Goal: Task Accomplishment & Management: Manage account settings

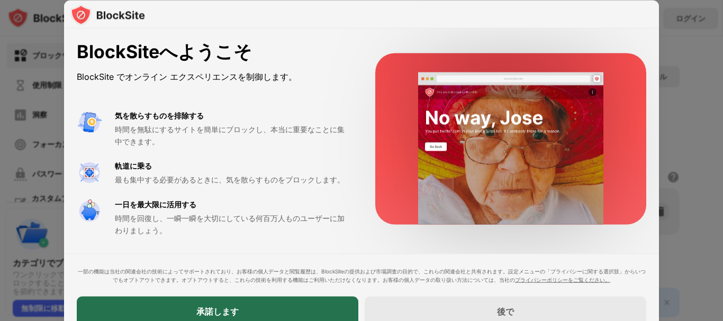
click at [250, 307] on div "承諾します" at bounding box center [218, 311] width 282 height 30
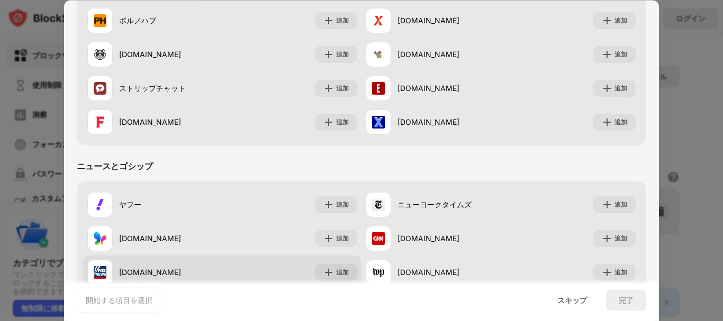
scroll to position [421, 0]
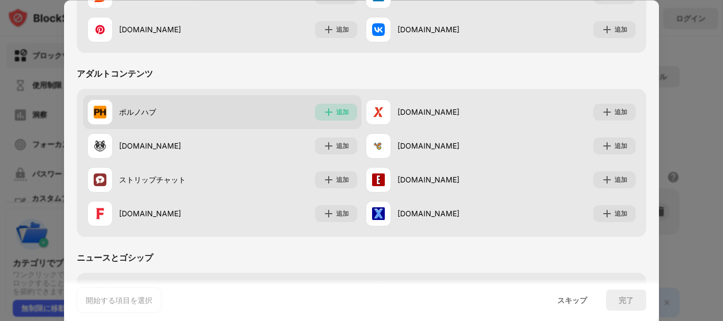
click at [329, 111] on img at bounding box center [328, 112] width 11 height 11
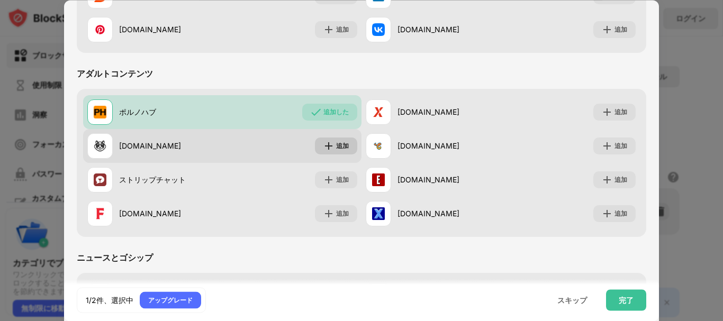
click at [328, 148] on img at bounding box center [328, 146] width 11 height 11
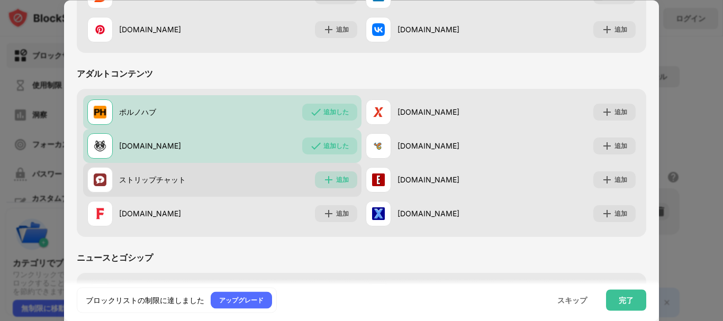
click at [336, 177] on font "追加" at bounding box center [342, 180] width 13 height 8
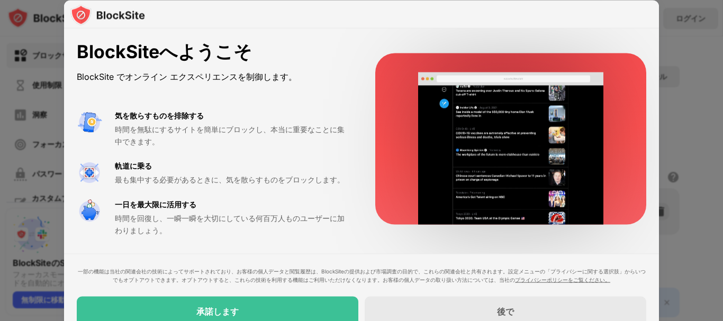
drag, startPoint x: 311, startPoint y: 80, endPoint x: 319, endPoint y: 79, distance: 7.5
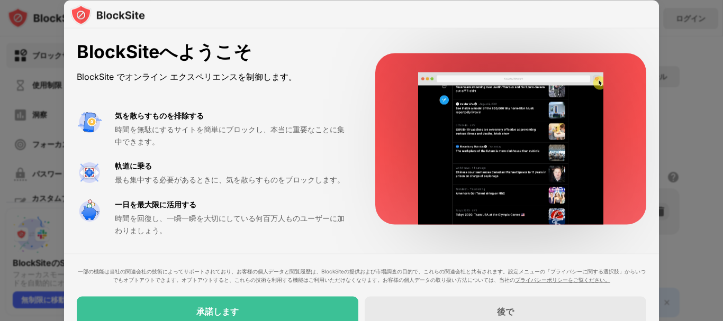
click at [312, 80] on div "BlockSite でオンライン エクスペリエンスを制御します。" at bounding box center [213, 76] width 273 height 15
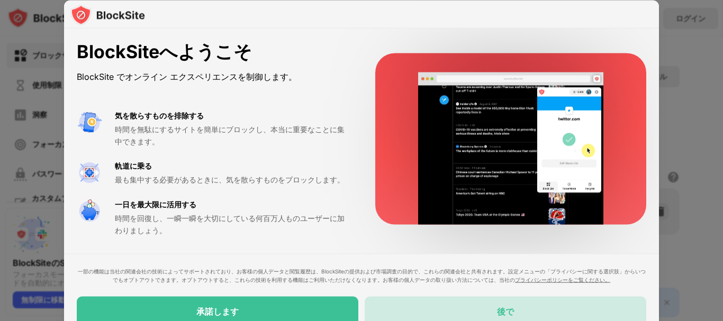
click at [467, 311] on div "後で" at bounding box center [506, 311] width 282 height 30
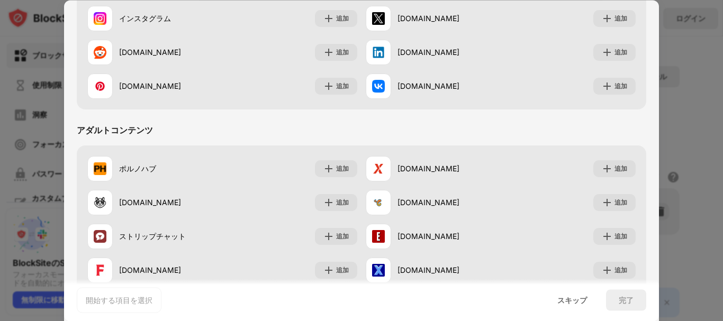
scroll to position [371, 0]
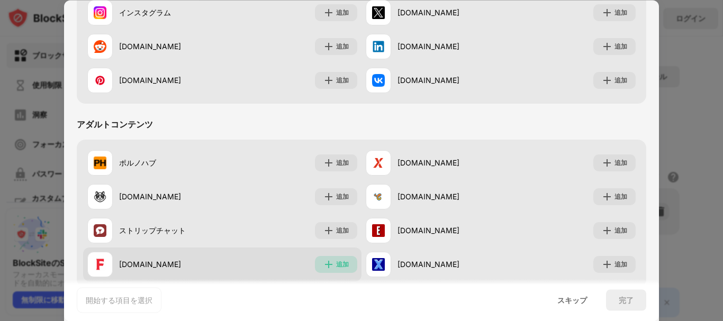
click at [337, 261] on font "追加" at bounding box center [342, 264] width 13 height 8
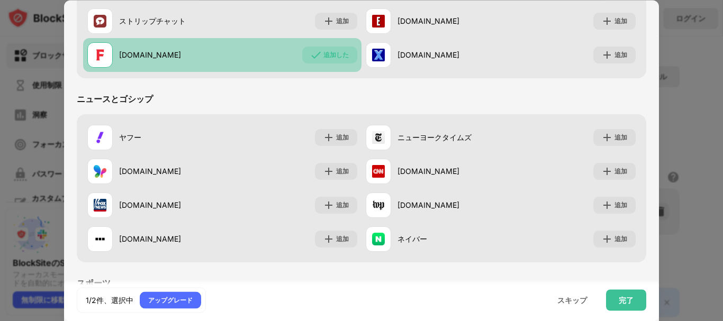
scroll to position [686, 0]
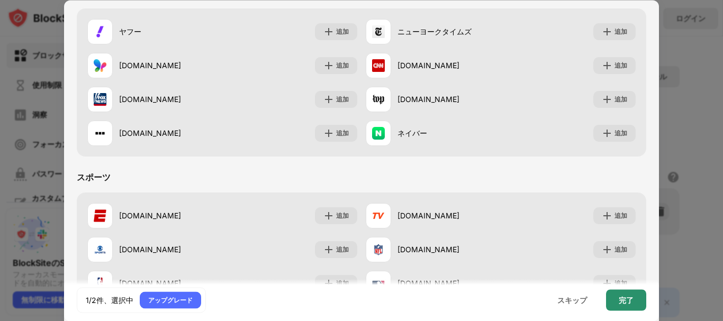
click at [632, 302] on font "完了" at bounding box center [626, 299] width 15 height 9
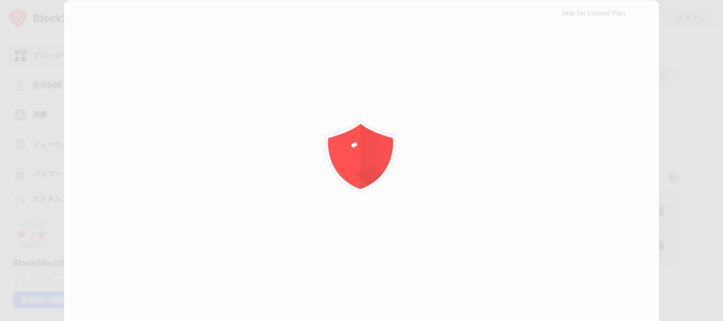
scroll to position [0, 0]
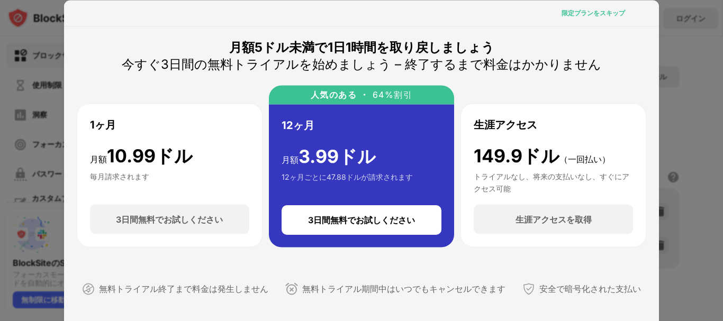
click at [599, 13] on font "限定プランをスキップ" at bounding box center [594, 12] width 64 height 8
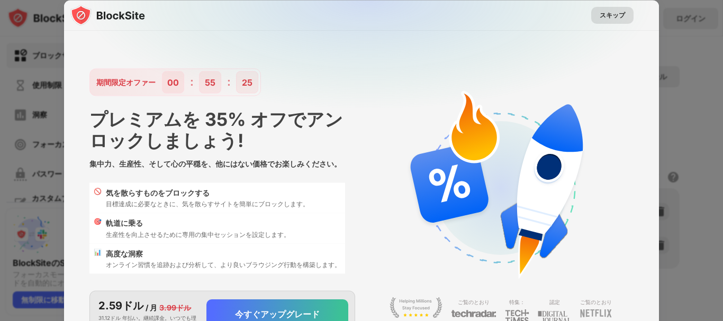
click at [607, 12] on font "スキップ" at bounding box center [612, 15] width 25 height 8
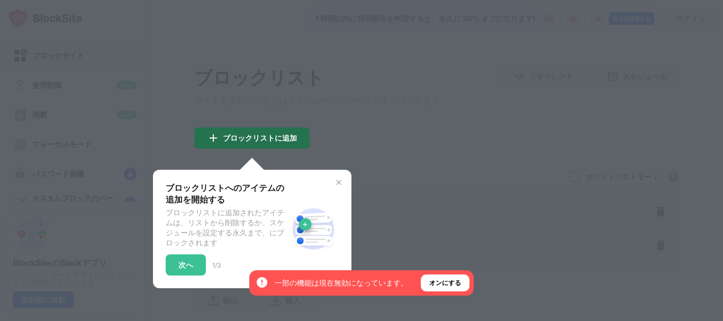
click at [276, 134] on div "ブロックリストに追加" at bounding box center [251, 138] width 115 height 21
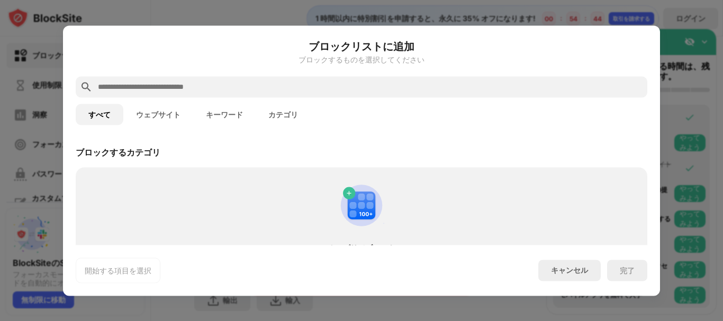
click at [127, 89] on input "text" at bounding box center [370, 86] width 546 height 13
paste input "**********"
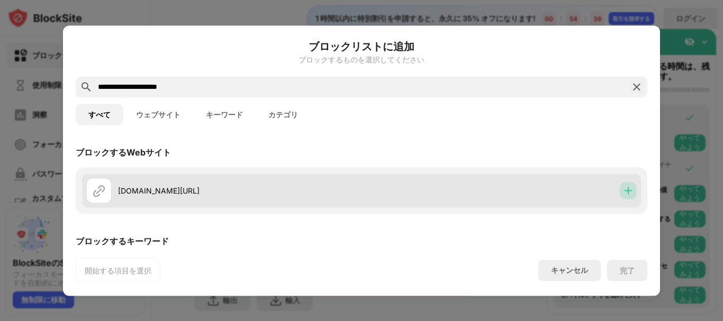
click at [623, 194] on img at bounding box center [628, 190] width 11 height 11
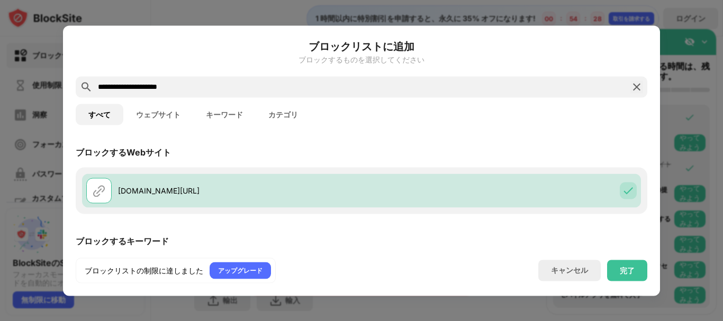
click at [448, 84] on input "**********" at bounding box center [361, 86] width 529 height 13
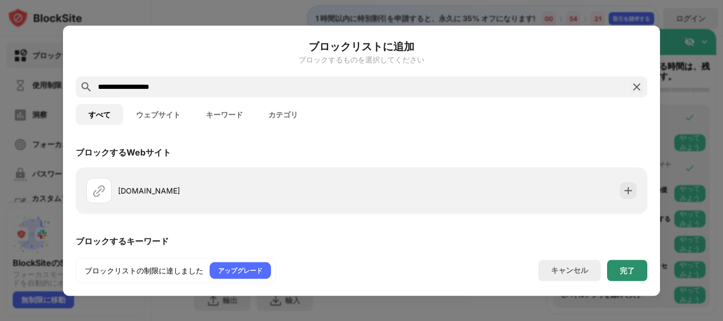
type input "**********"
click at [622, 268] on font "完了" at bounding box center [627, 270] width 15 height 9
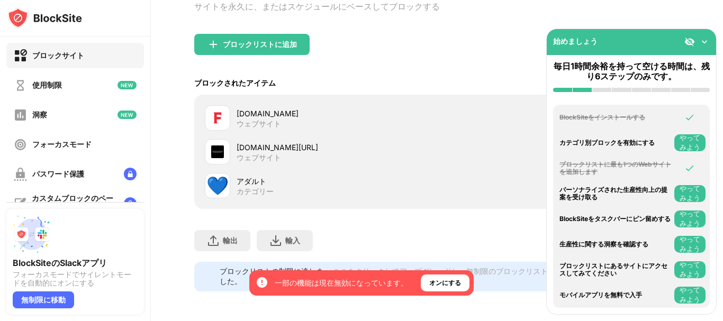
scroll to position [105, 0]
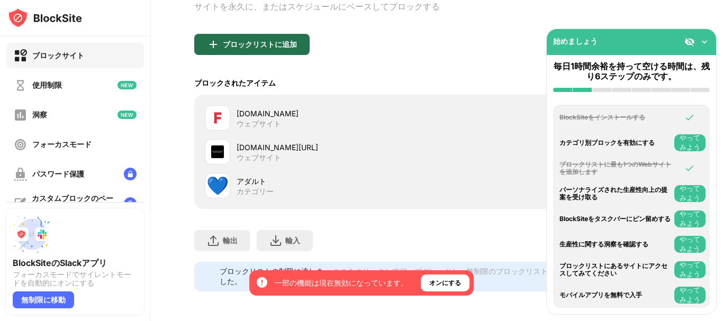
click at [284, 40] on font "ブロックリストに追加" at bounding box center [260, 44] width 74 height 9
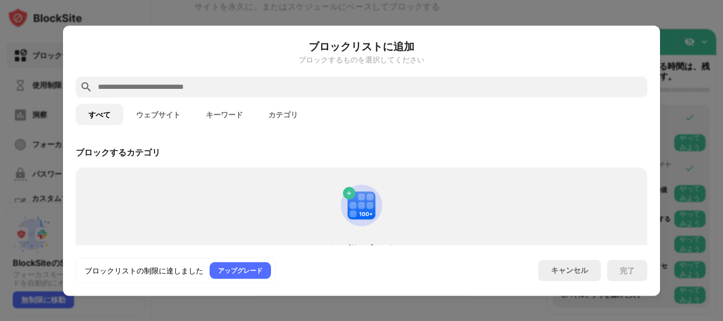
click at [166, 92] on input "text" at bounding box center [370, 86] width 546 height 13
paste input "**********"
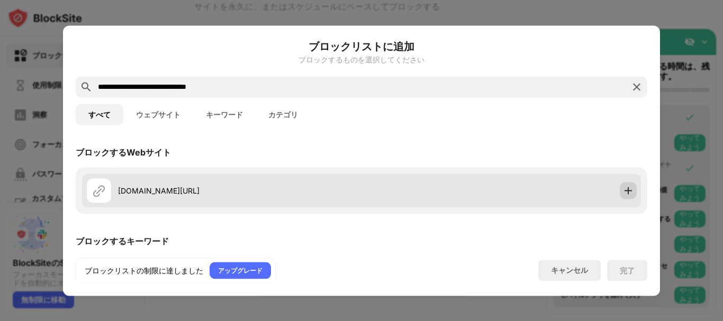
type input "**********"
click at [623, 192] on img at bounding box center [628, 190] width 11 height 11
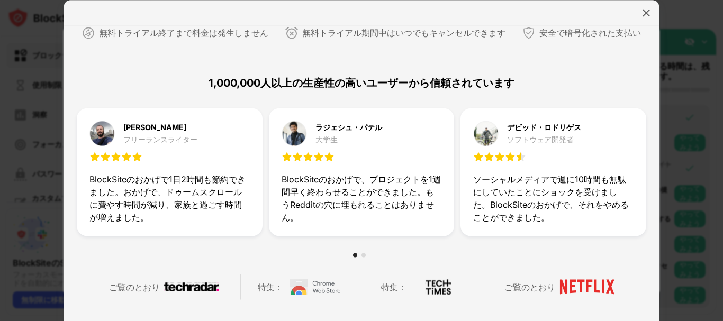
scroll to position [251, 0]
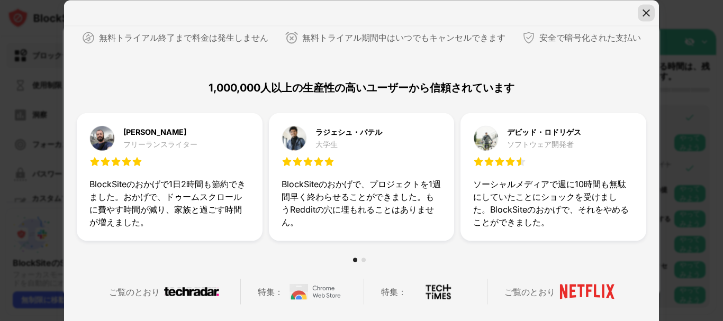
click at [649, 9] on img at bounding box center [646, 12] width 11 height 11
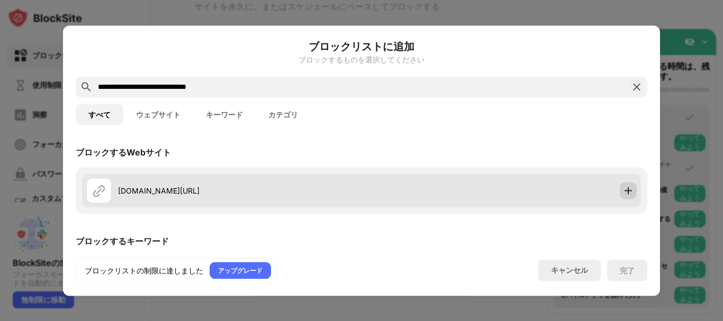
click at [623, 194] on img at bounding box center [628, 190] width 11 height 11
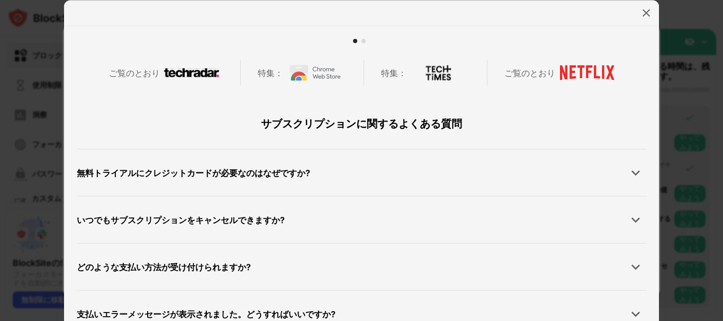
scroll to position [516, 0]
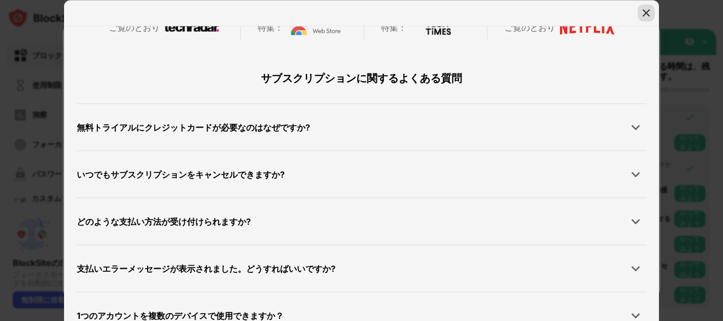
click at [642, 13] on img at bounding box center [646, 12] width 11 height 11
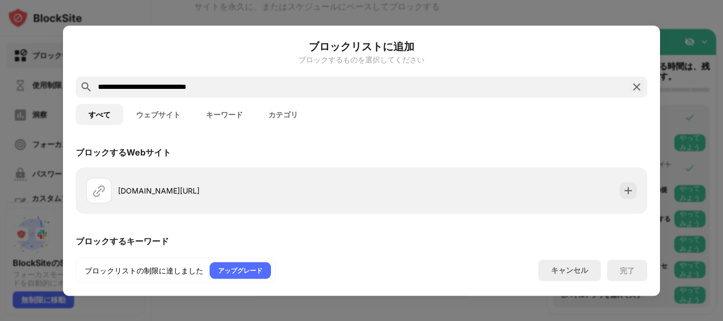
click at [167, 108] on button "ウェブサイト" at bounding box center [158, 114] width 70 height 21
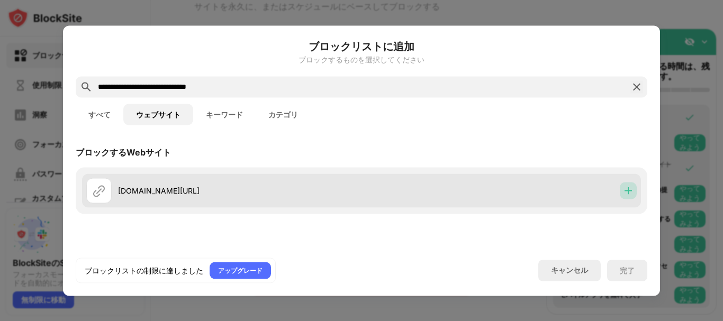
click at [627, 190] on img at bounding box center [628, 190] width 11 height 11
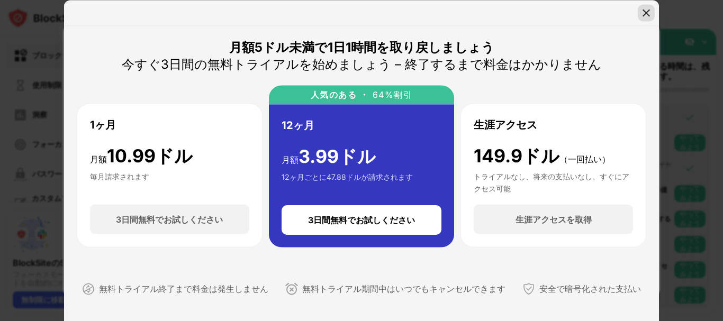
click at [645, 17] on img at bounding box center [646, 12] width 11 height 11
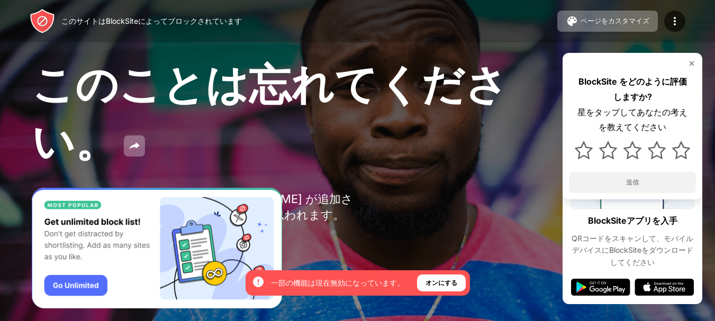
scroll to position [2, 0]
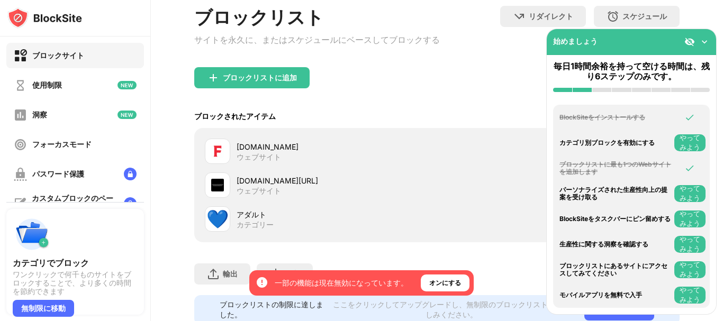
scroll to position [106, 0]
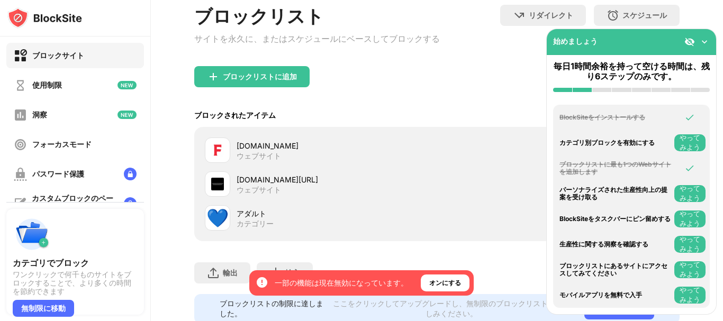
click at [706, 38] on img at bounding box center [704, 42] width 11 height 11
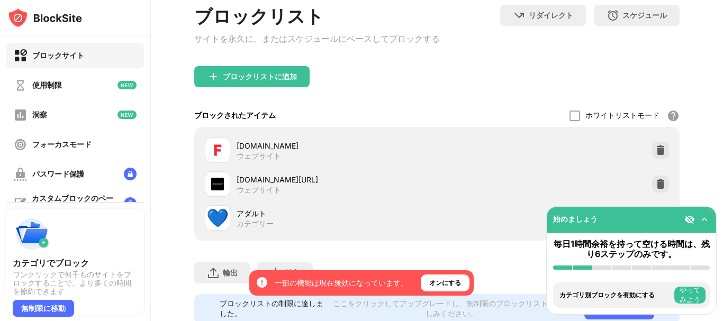
scroll to position [0, 0]
click at [655, 190] on img at bounding box center [660, 184] width 11 height 11
